Goal: Task Accomplishment & Management: Manage account settings

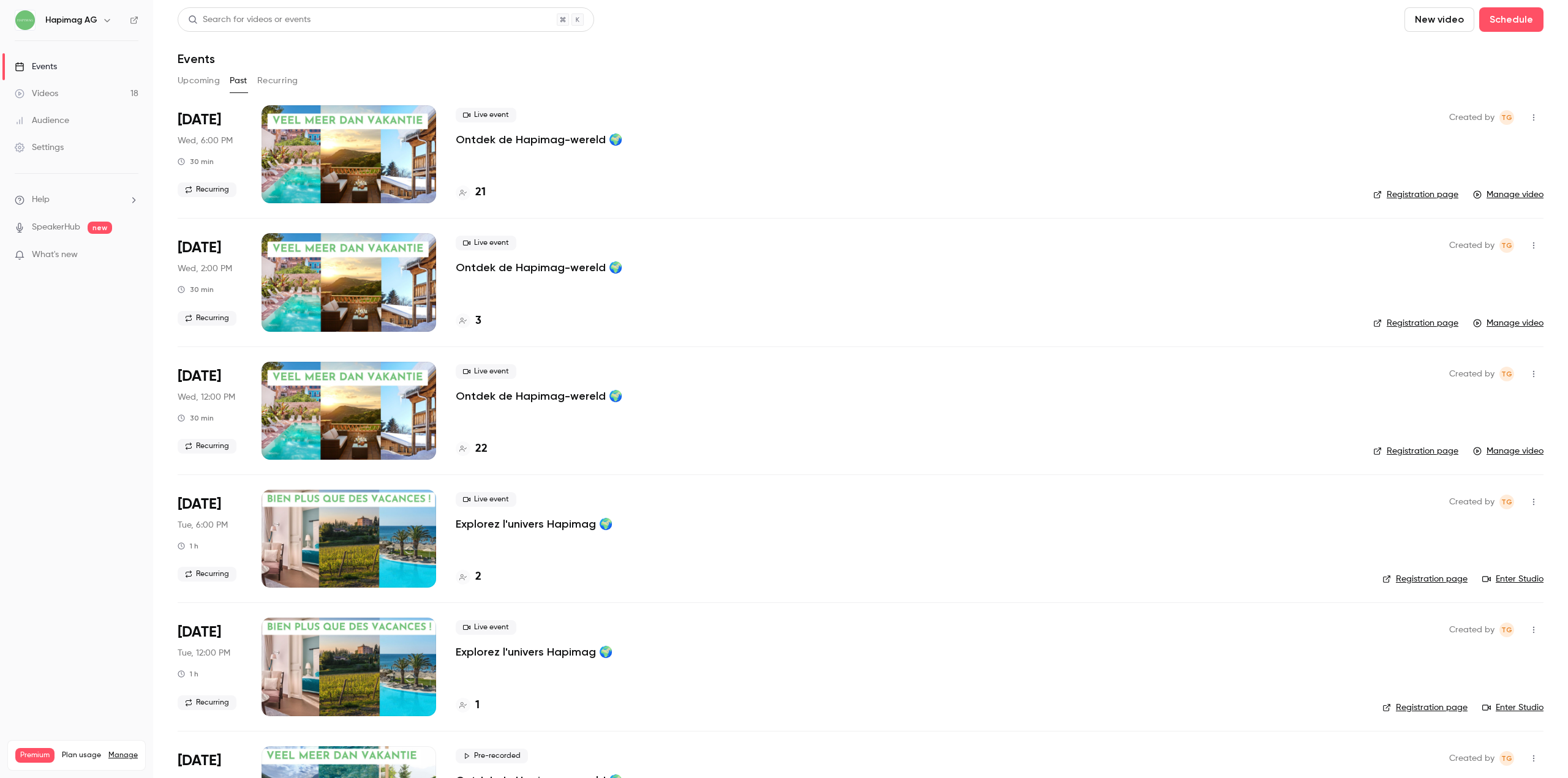
click at [60, 150] on div "Settings" at bounding box center [38, 147] width 49 height 13
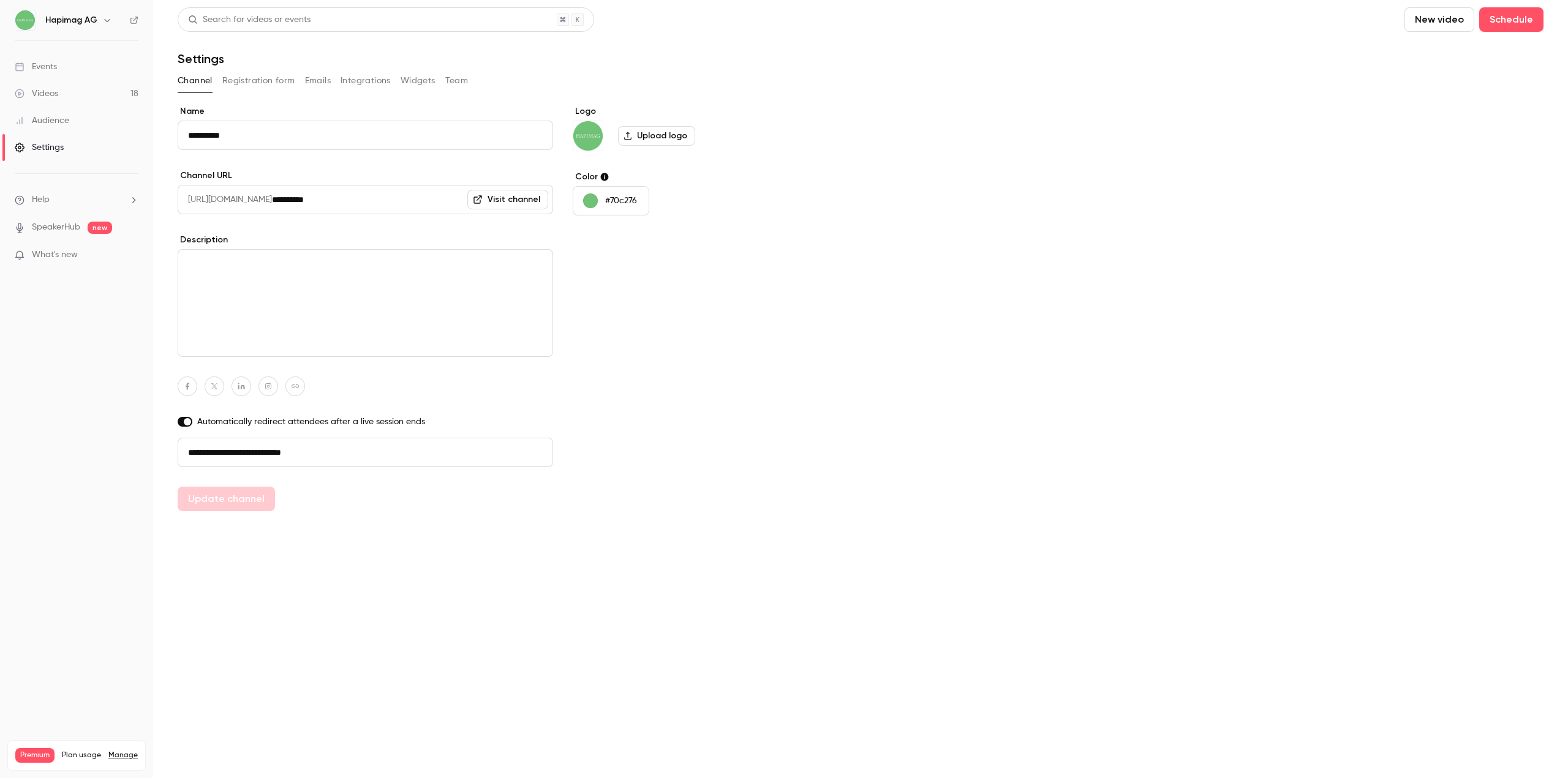
click at [78, 33] on nav "Hapimag AG Events Videos 18 Audience Settings Help SpeakerHub new What's new Pr…" at bounding box center [76, 389] width 153 height 778
click at [105, 14] on button "button" at bounding box center [107, 19] width 14 height 14
click at [65, 102] on link "Billing Premium" at bounding box center [125, 113] width 229 height 35
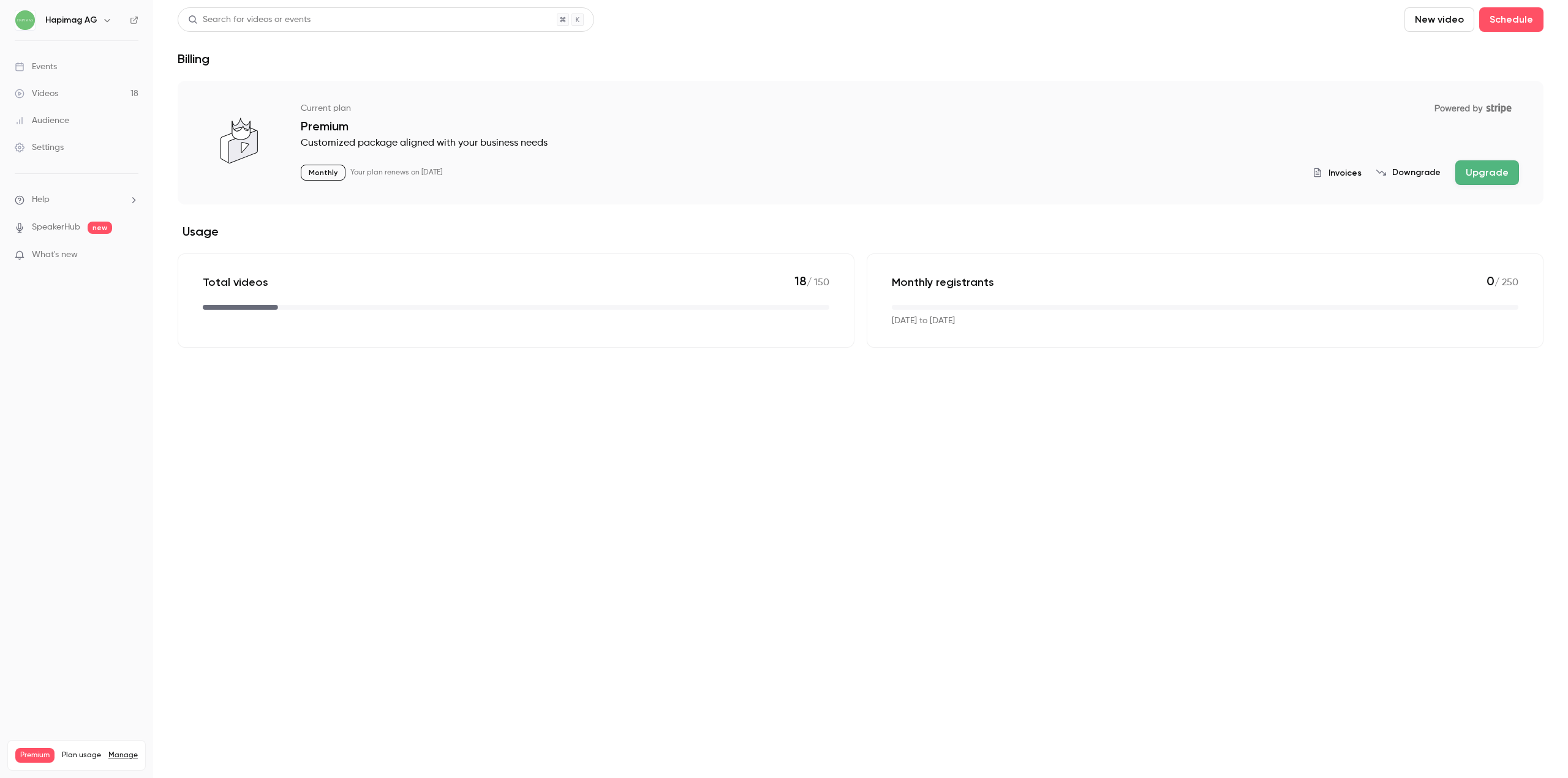
click at [1354, 174] on span "Invoices" at bounding box center [1345, 172] width 33 height 13
click at [1425, 178] on button "Downgrade" at bounding box center [1408, 172] width 64 height 13
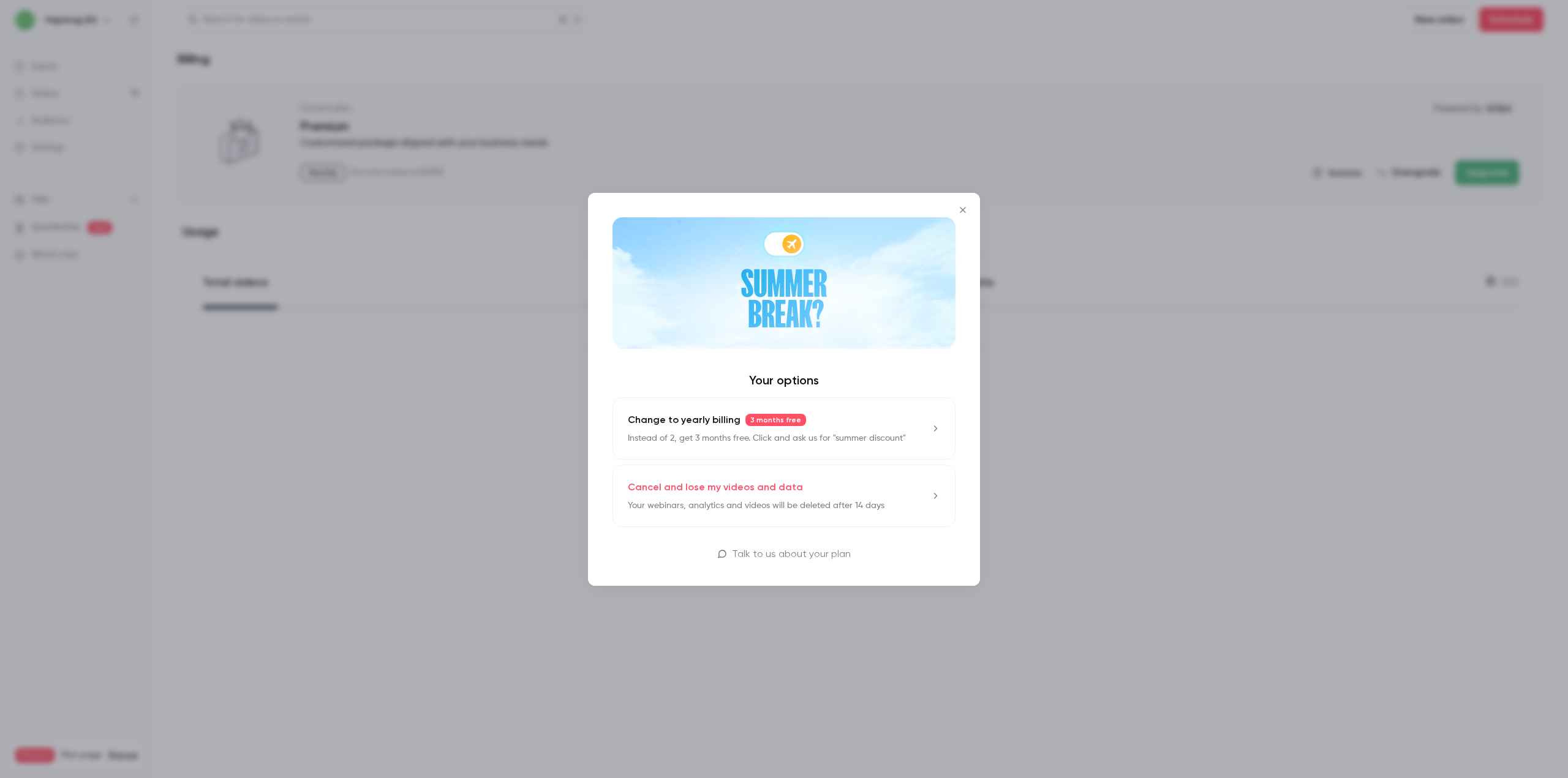
click at [962, 207] on icon "Close" at bounding box center [962, 210] width 14 height 10
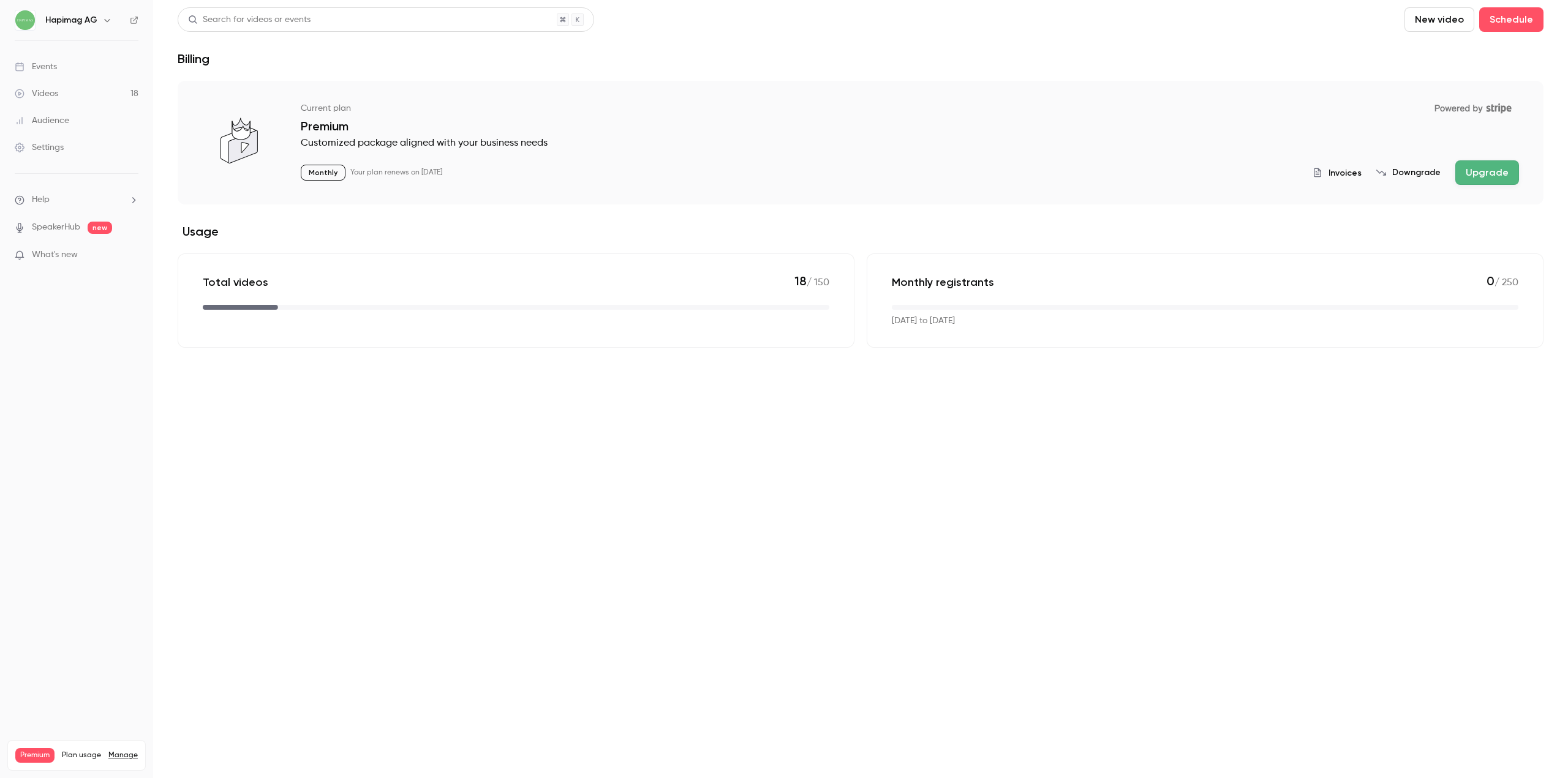
click at [1419, 178] on button "Downgrade" at bounding box center [1408, 172] width 64 height 13
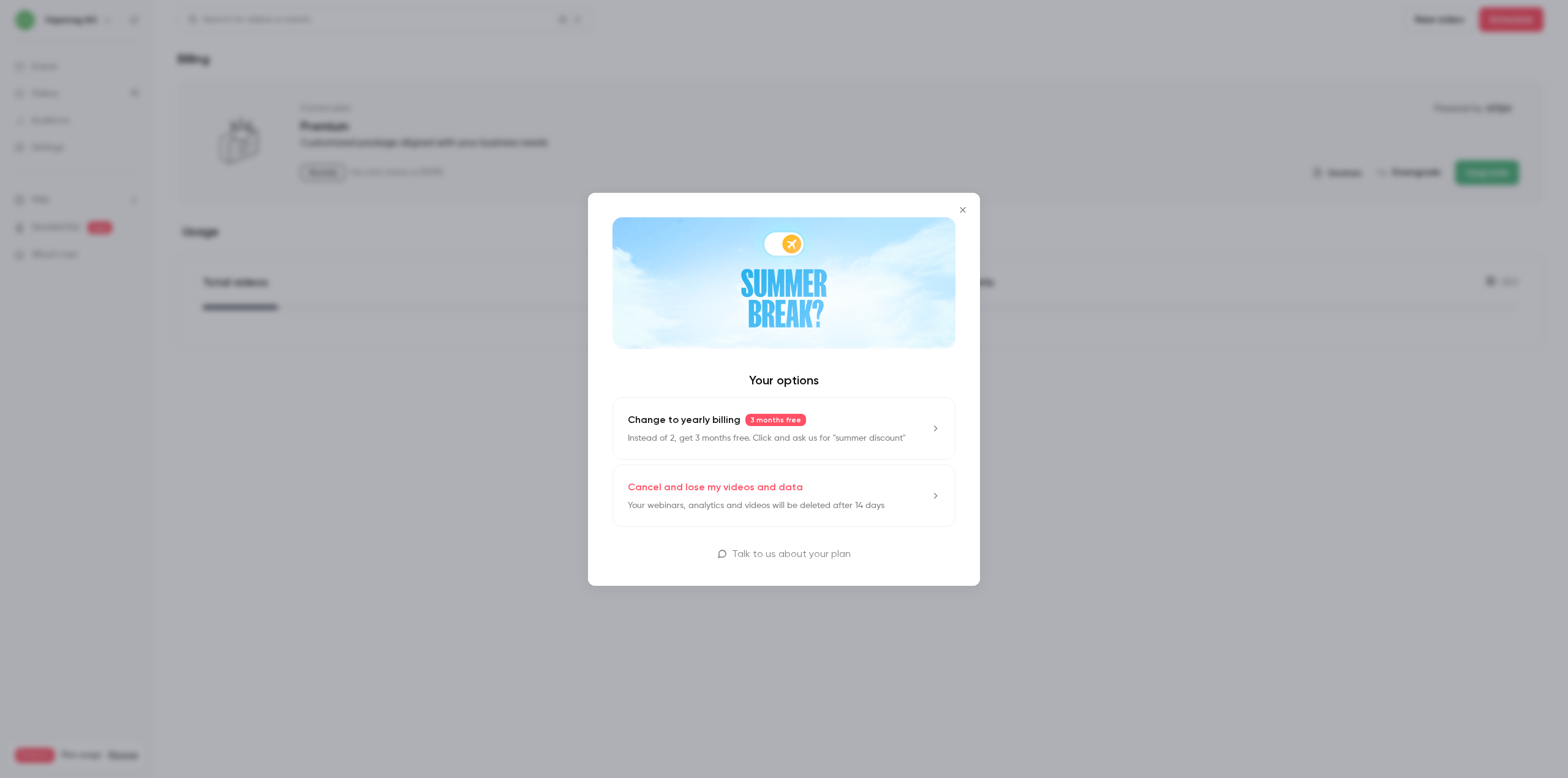
click at [774, 556] on p "Talk to us about your plan" at bounding box center [792, 554] width 119 height 14
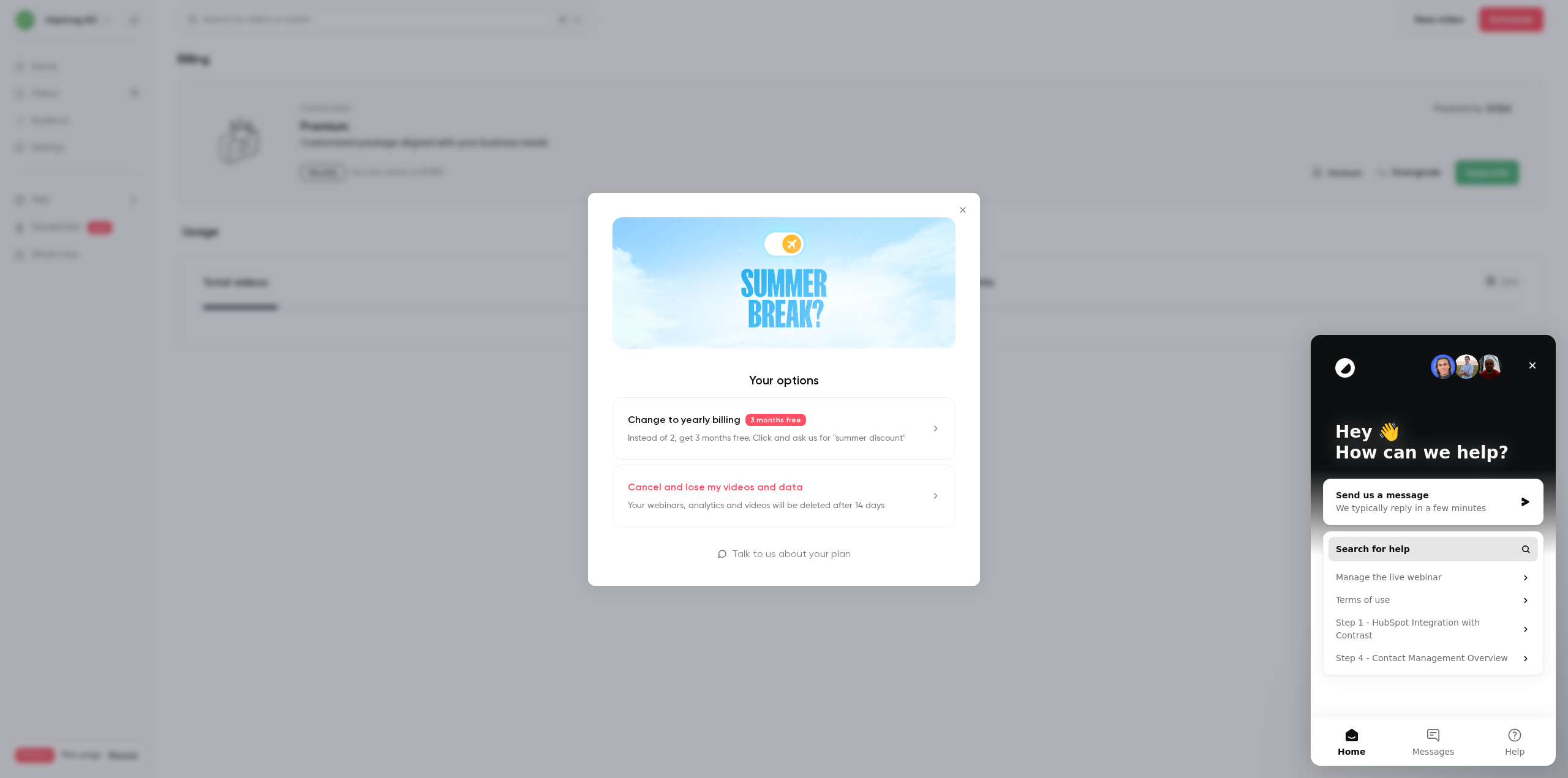
click at [1418, 551] on button "Search for help" at bounding box center [1433, 548] width 210 height 24
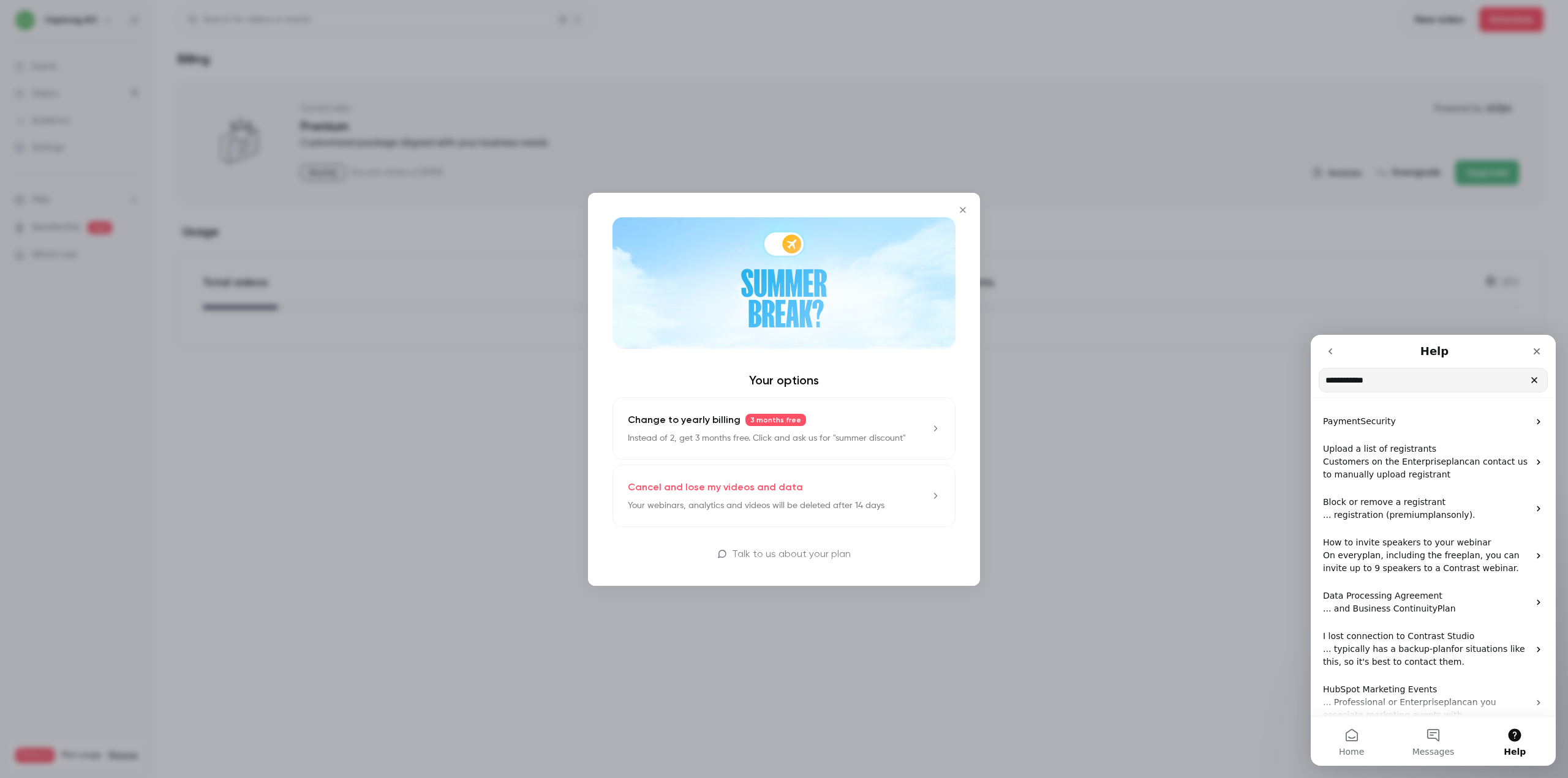
type input "**********"
click at [1390, 427] on p "Payment Security" at bounding box center [1426, 421] width 206 height 13
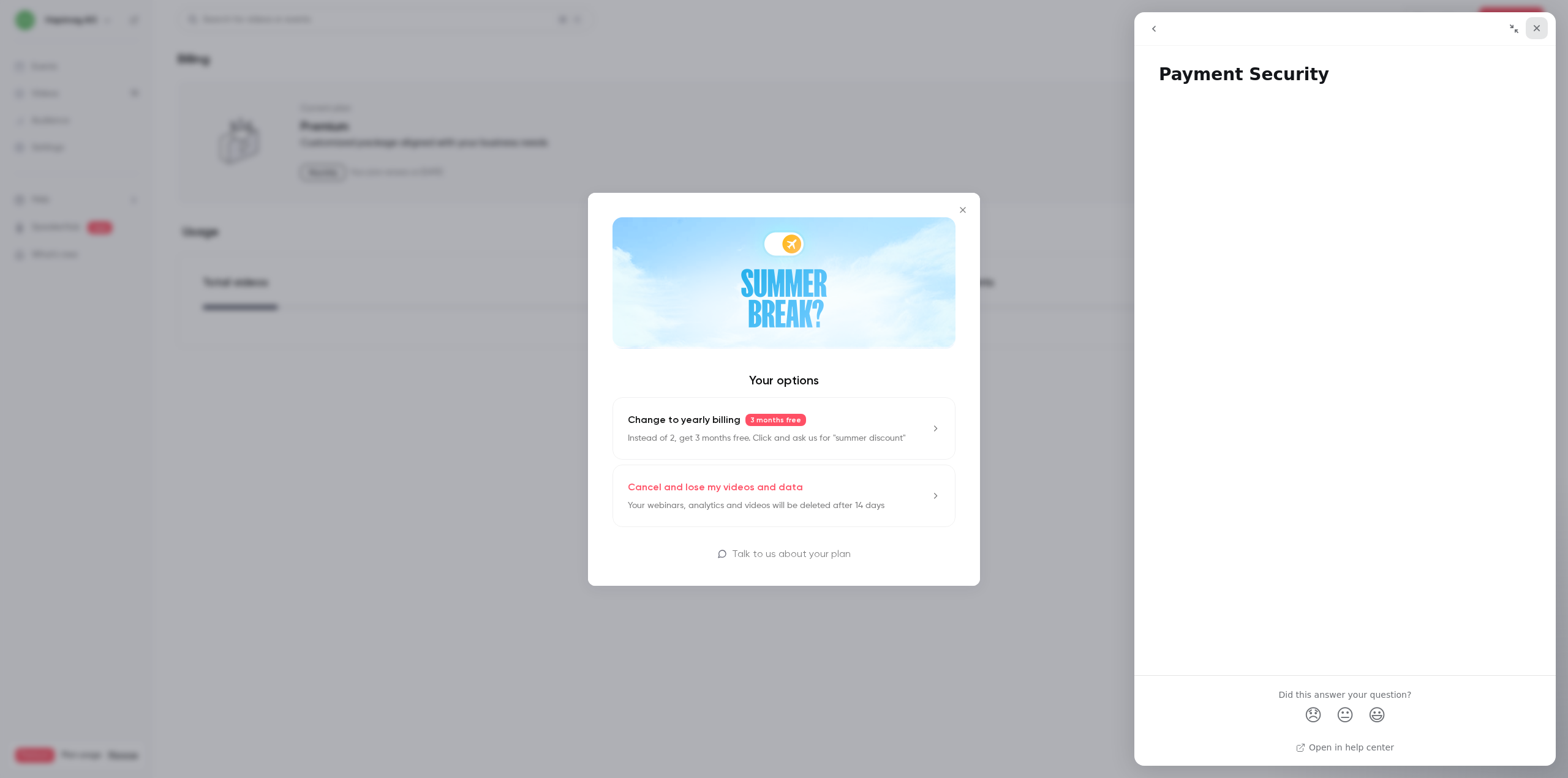
click at [1543, 32] on div "Close" at bounding box center [1536, 28] width 22 height 22
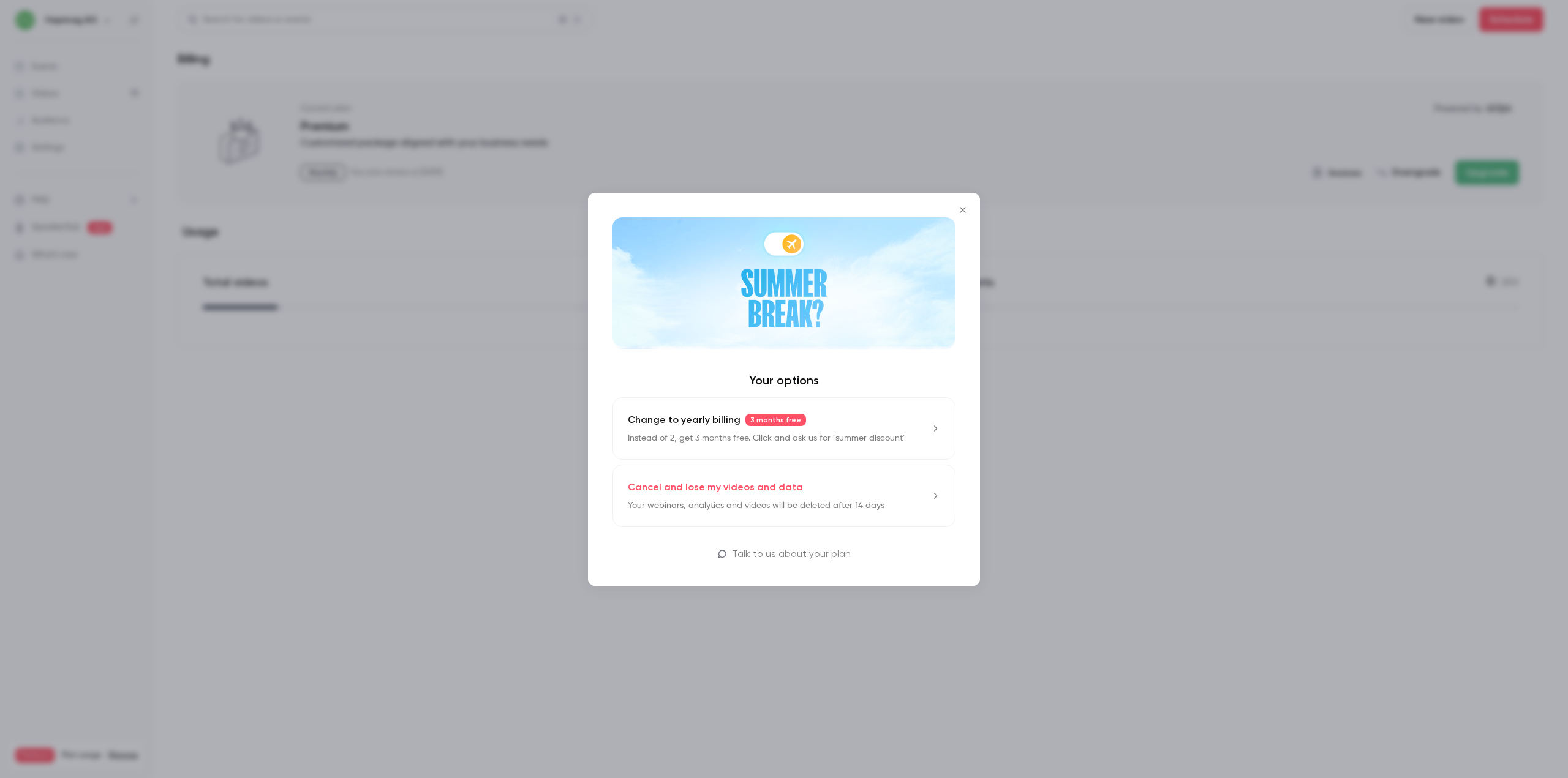
click at [1225, 478] on div at bounding box center [784, 389] width 1568 height 778
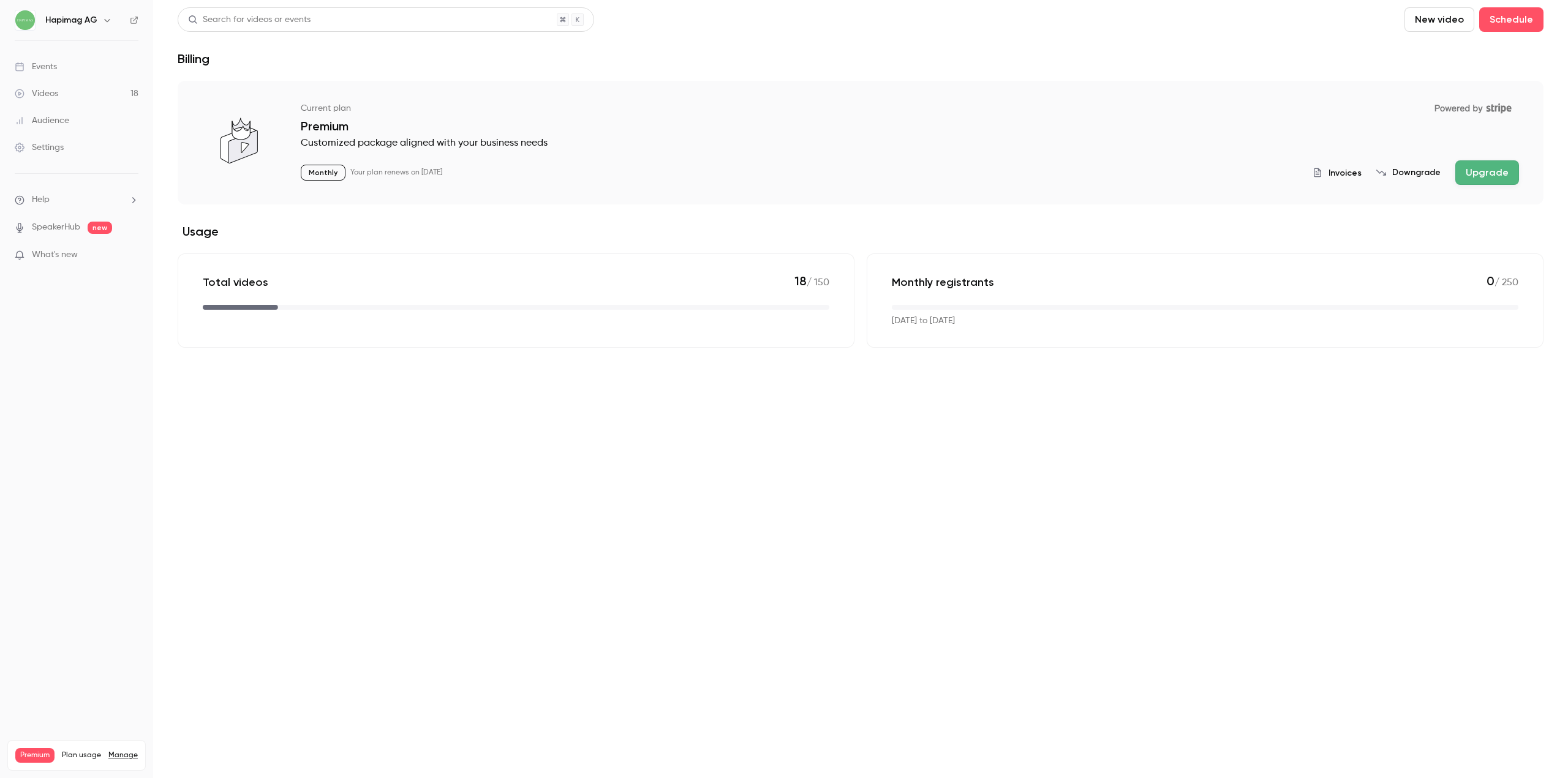
click at [1478, 169] on button "Upgrade" at bounding box center [1487, 172] width 63 height 24
